Goal: Information Seeking & Learning: Learn about a topic

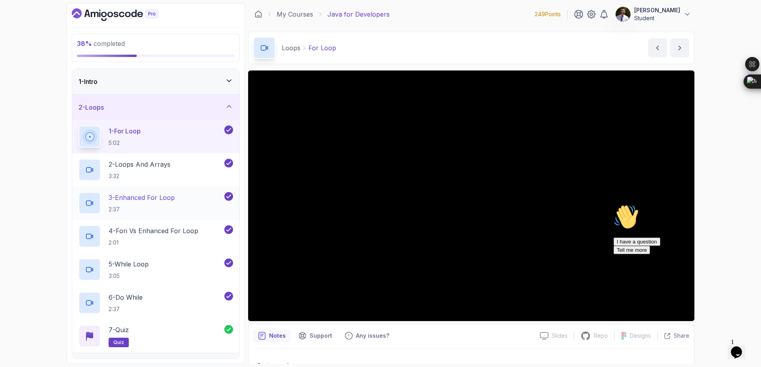
scroll to position [432, 0]
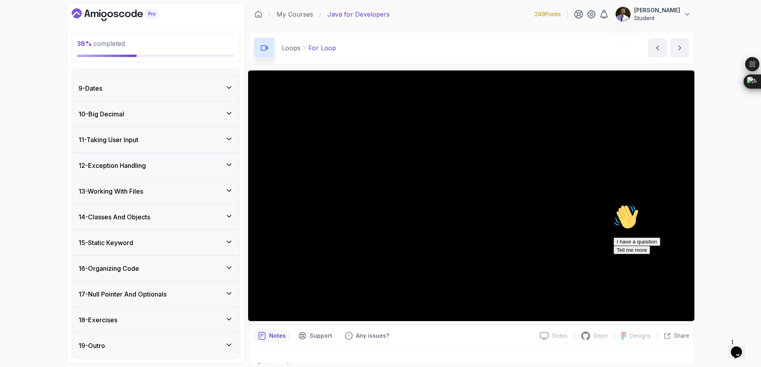
click at [221, 323] on div "18 - Exercises" at bounding box center [155, 321] width 155 height 10
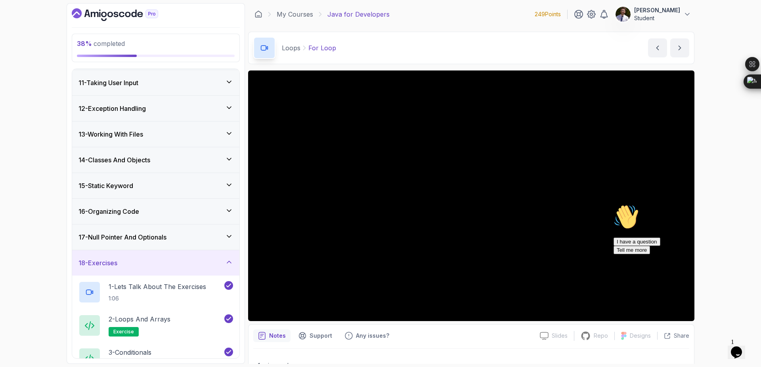
scroll to position [272, 0]
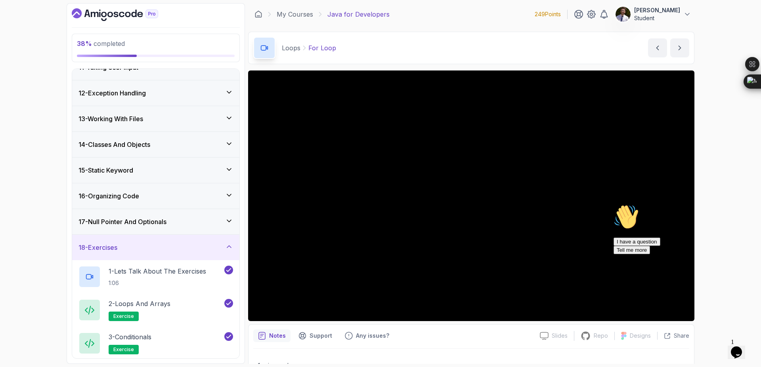
click at [223, 249] on div "18 - Exercises" at bounding box center [155, 248] width 155 height 10
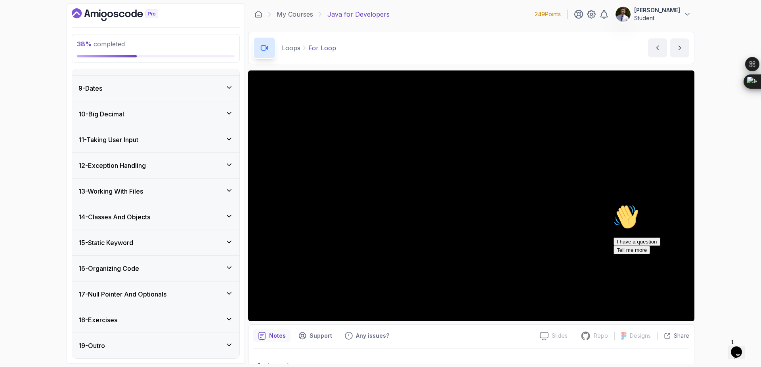
scroll to position [200, 0]
click at [222, 265] on div "16 - Organizing Code" at bounding box center [155, 269] width 155 height 10
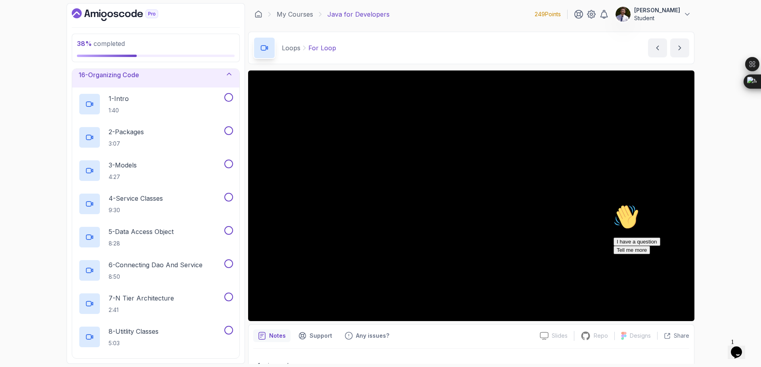
scroll to position [410, 0]
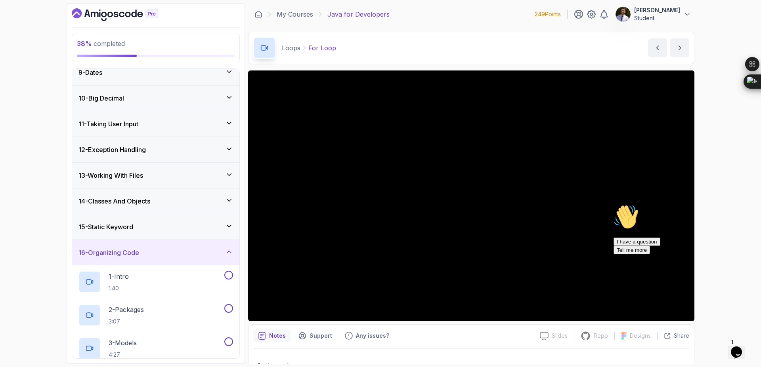
click at [222, 252] on div "16 - Organizing Code" at bounding box center [155, 253] width 155 height 10
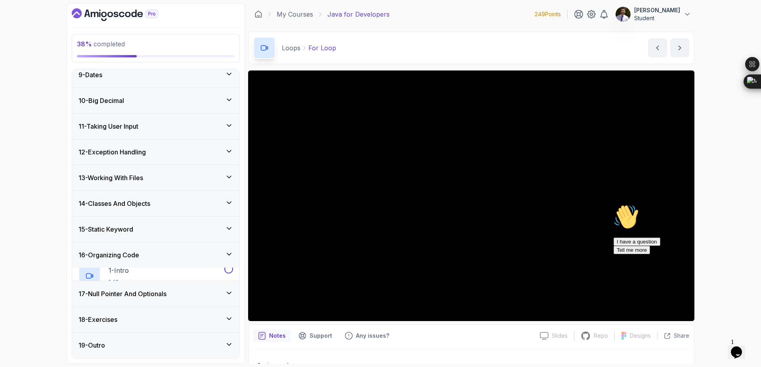
scroll to position [200, 0]
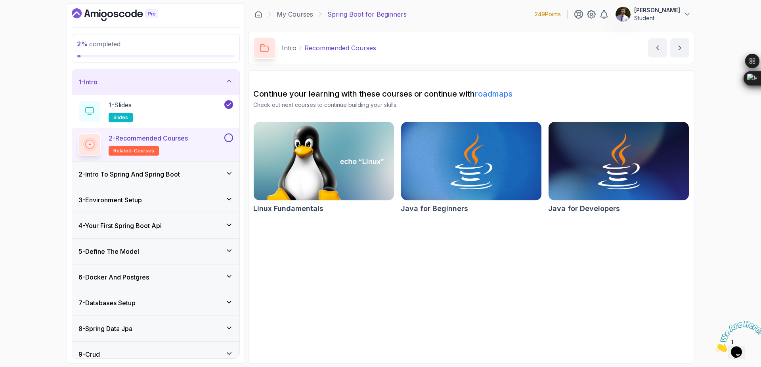
click at [229, 140] on button at bounding box center [228, 138] width 9 height 9
click at [231, 84] on icon at bounding box center [229, 81] width 8 height 8
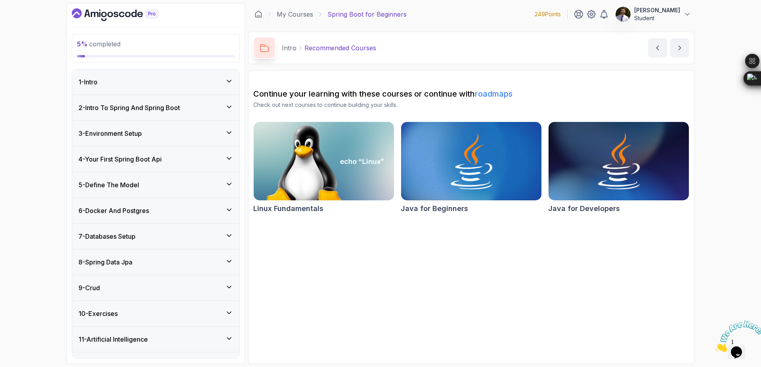
scroll to position [19, 0]
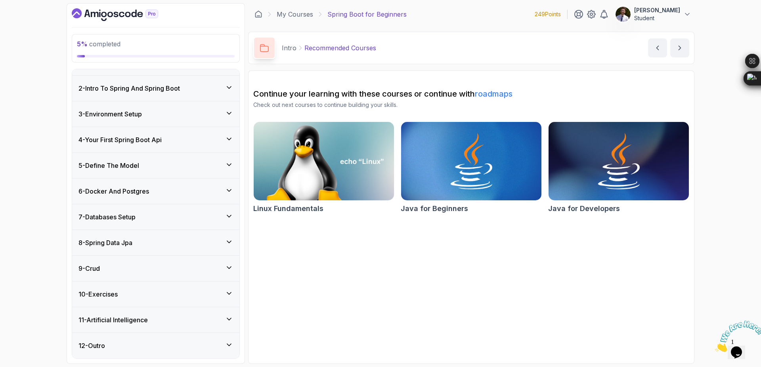
click at [228, 295] on icon at bounding box center [229, 294] width 8 height 8
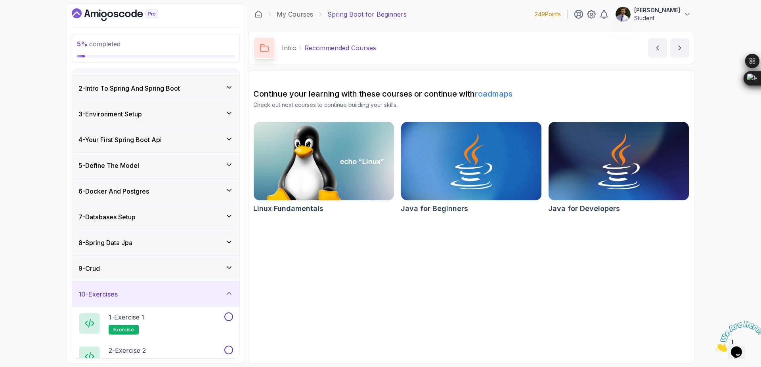
scroll to position [119, 0]
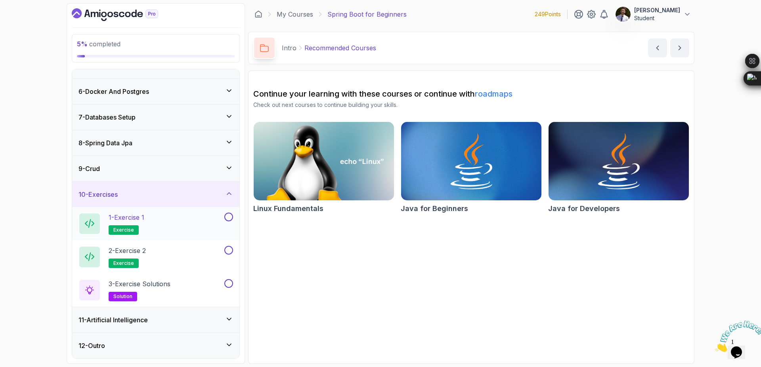
click at [132, 220] on p "1 - Exercise 1" at bounding box center [127, 218] width 36 height 10
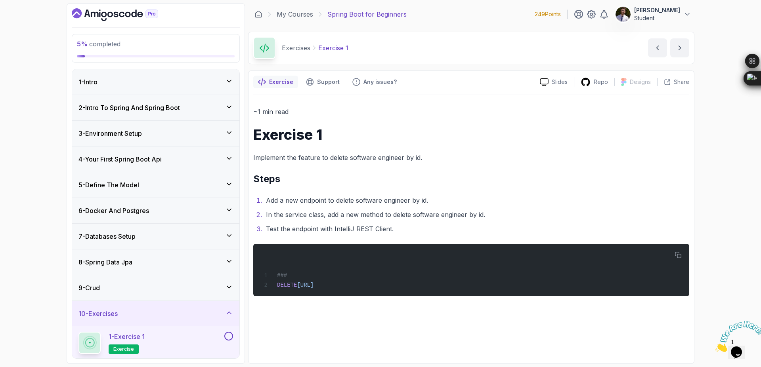
click at [205, 108] on div "2 - Intro To Spring And Spring Boot" at bounding box center [155, 108] width 155 height 10
